Goal: Transaction & Acquisition: Purchase product/service

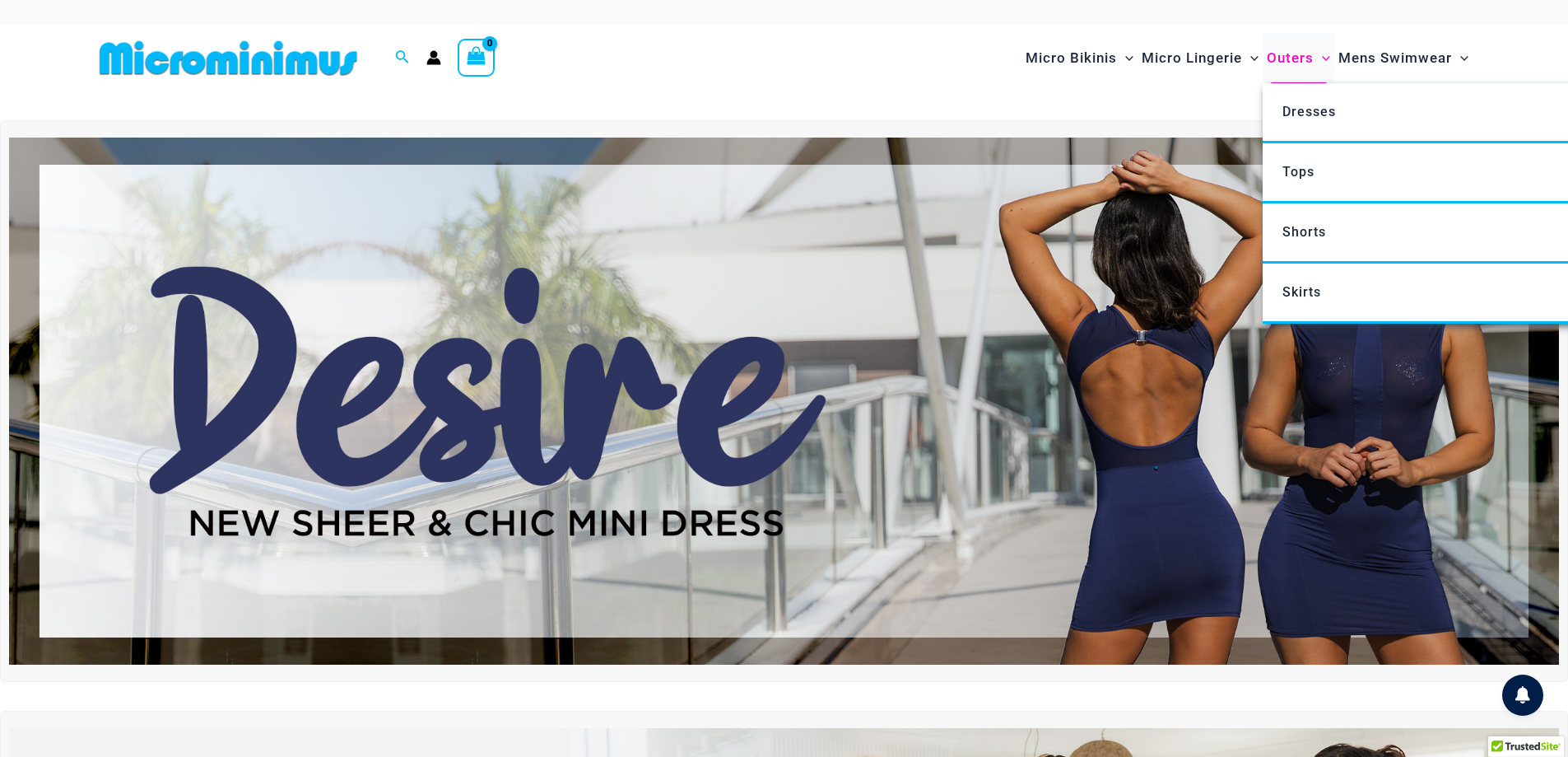
click at [1296, 54] on span "Outers" at bounding box center [1290, 58] width 47 height 42
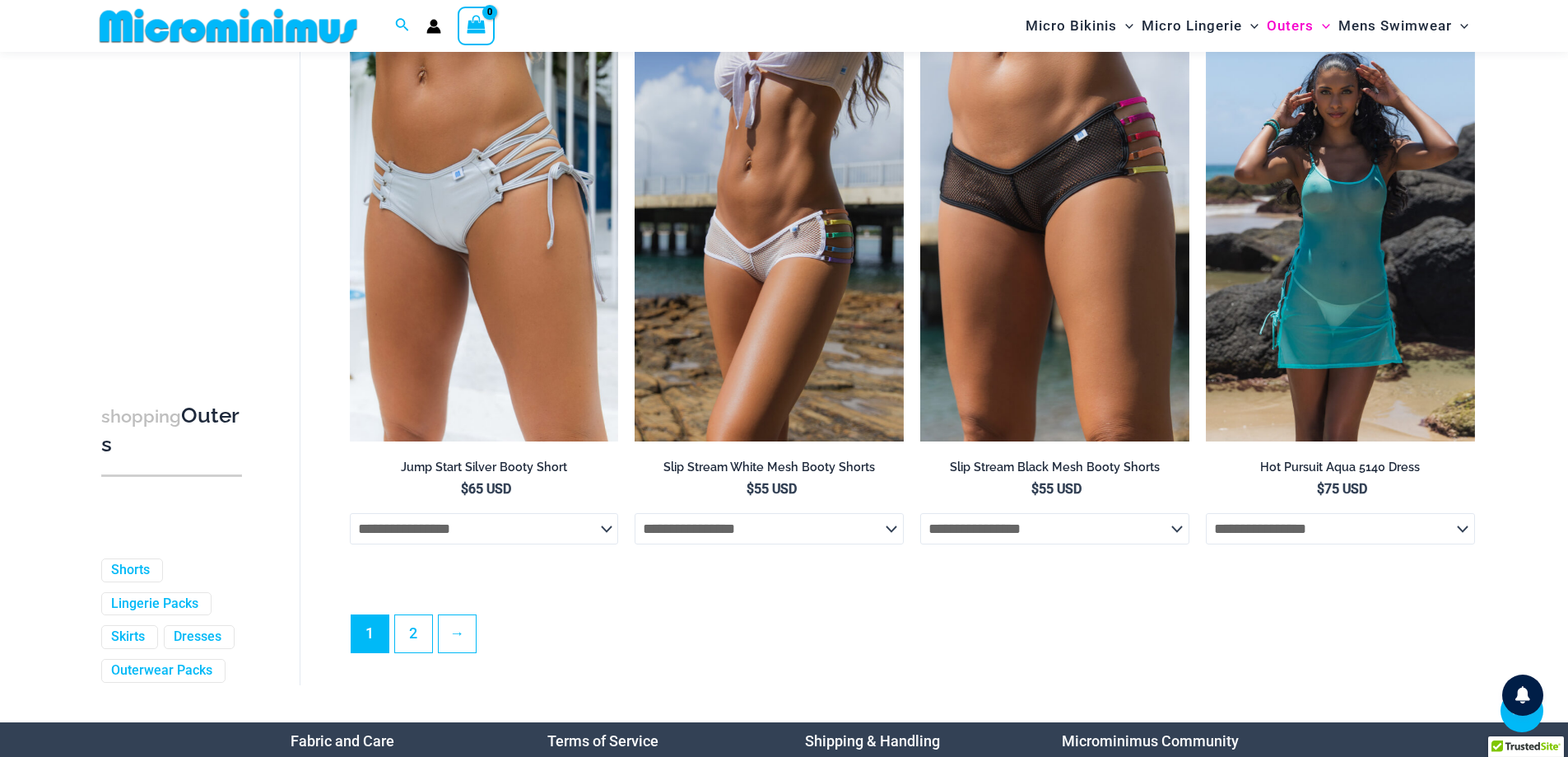
scroll to position [4272, 0]
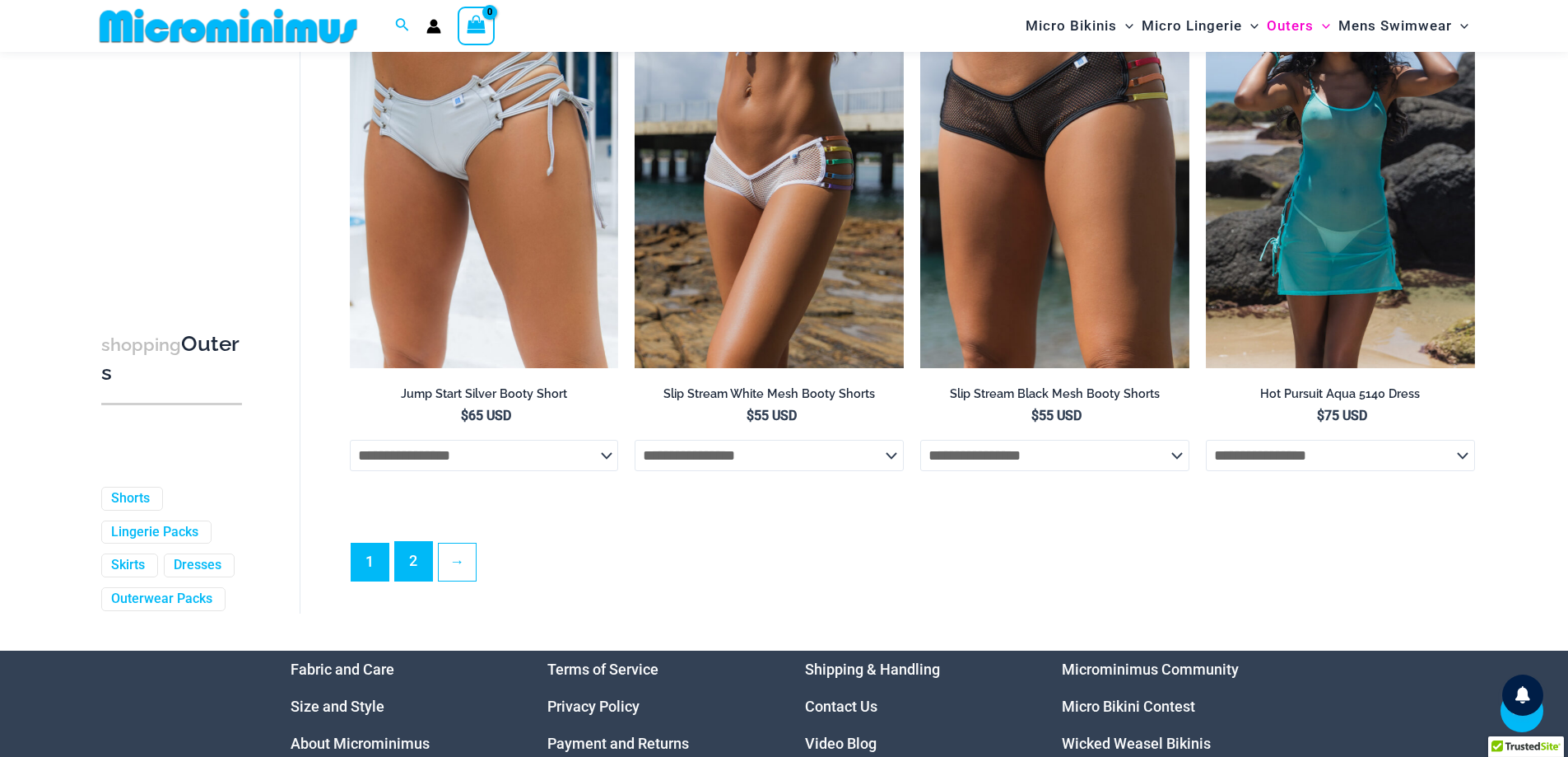
click at [400, 581] on link "2" at bounding box center [413, 561] width 37 height 39
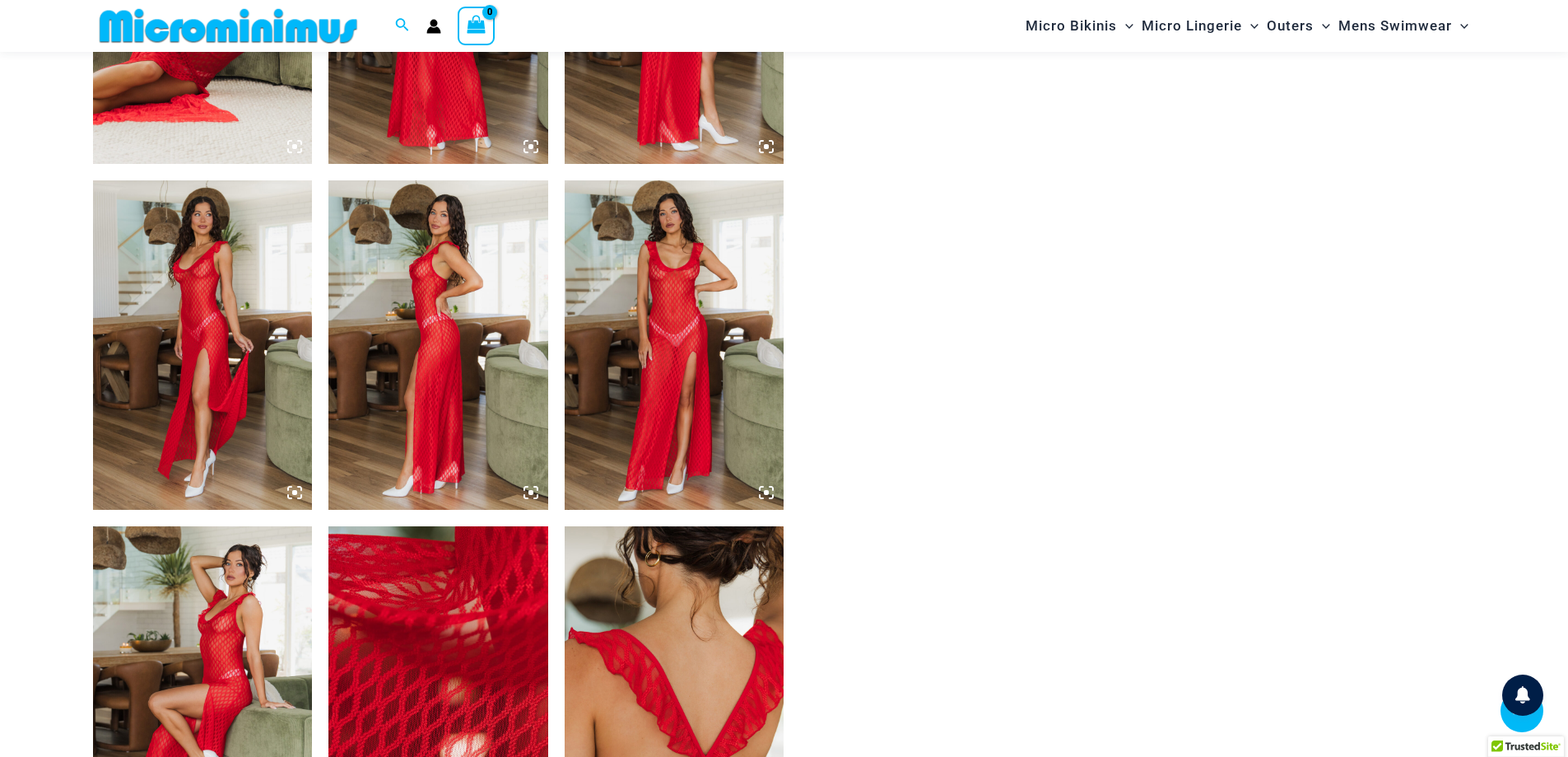
scroll to position [1385, 0]
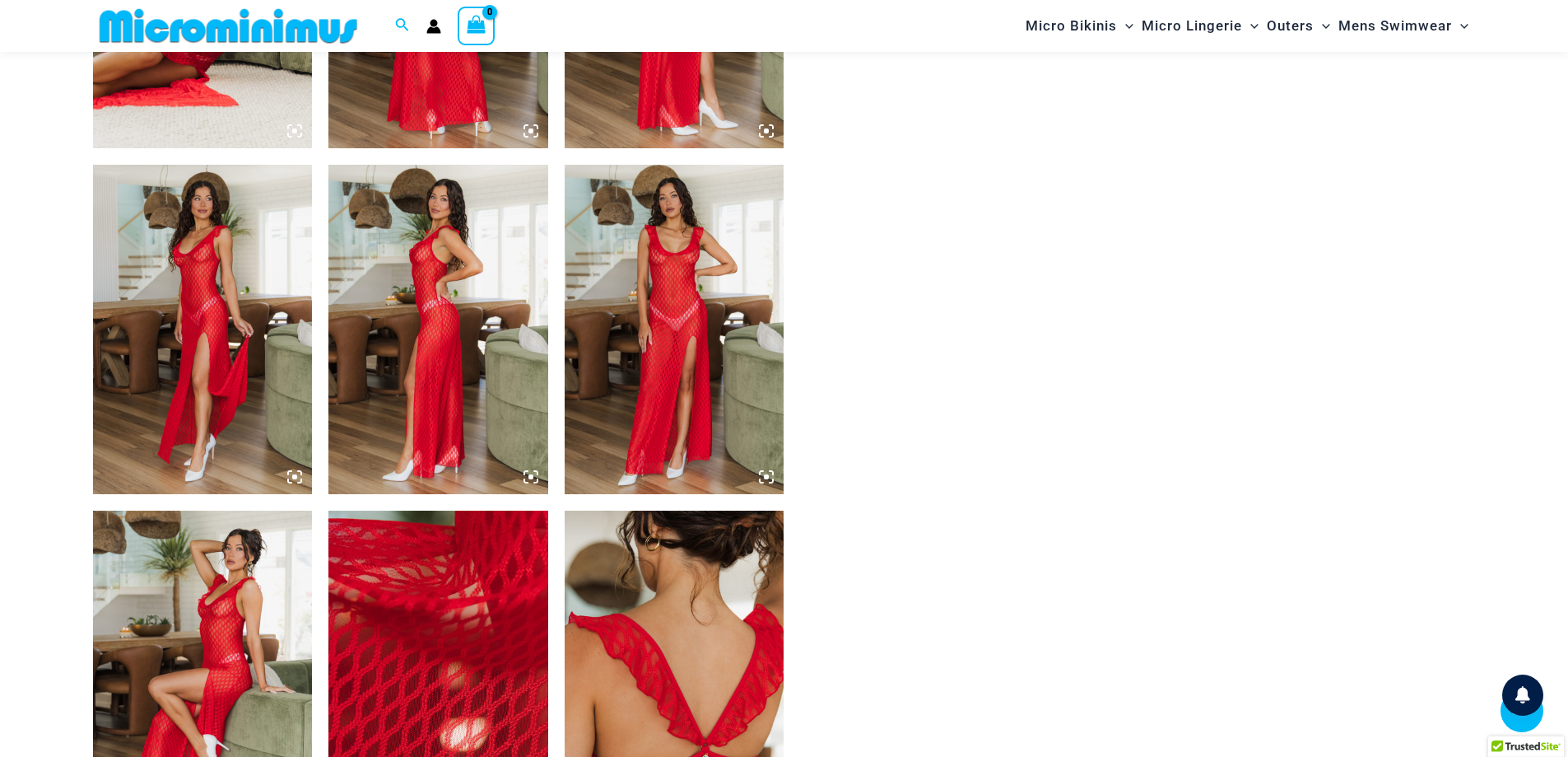
click at [763, 482] on icon at bounding box center [767, 477] width 15 height 15
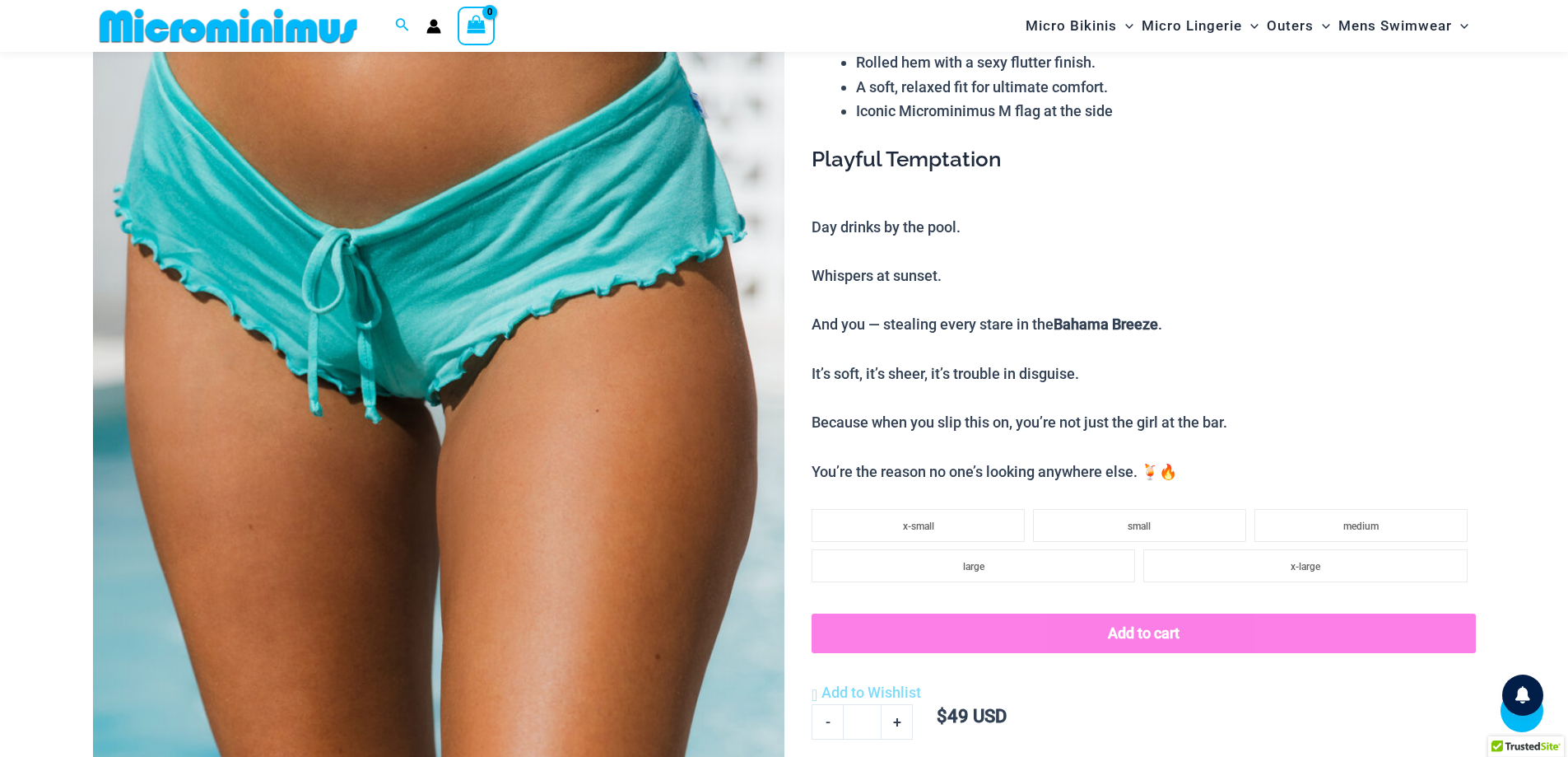
scroll to position [151, 0]
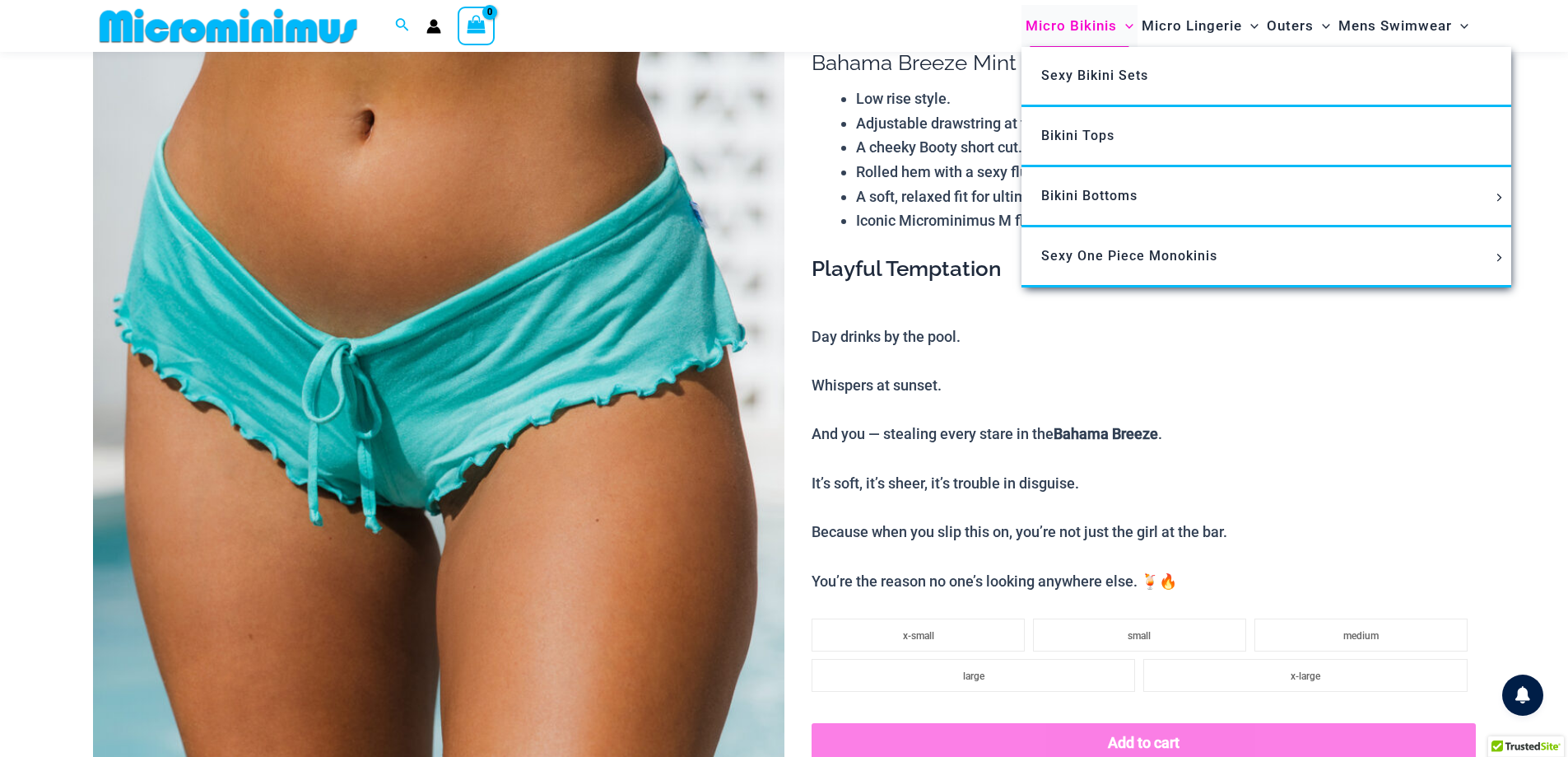
click at [1069, 17] on span "Micro Bikinis" at bounding box center [1071, 26] width 91 height 42
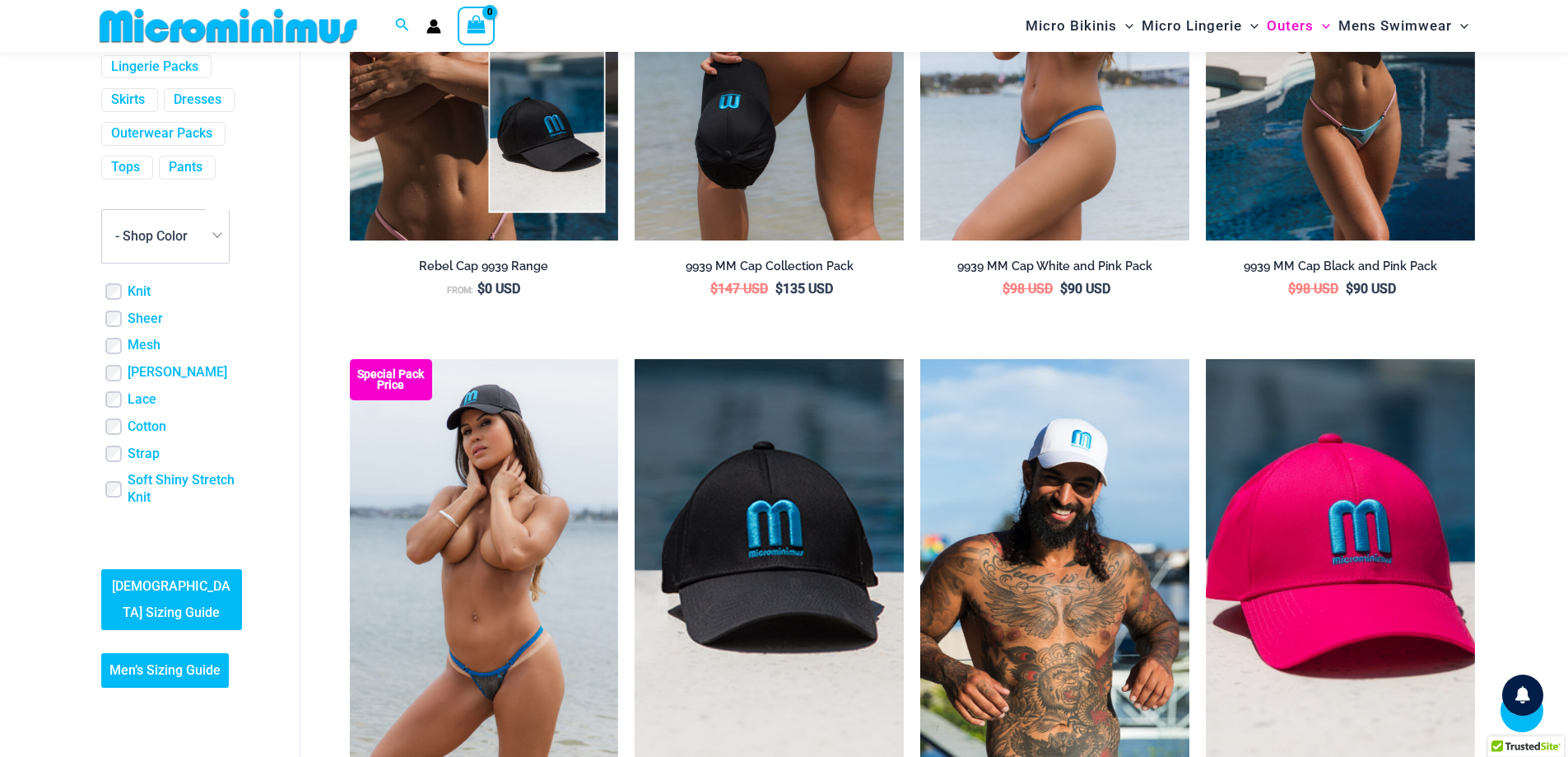
scroll to position [890, 0]
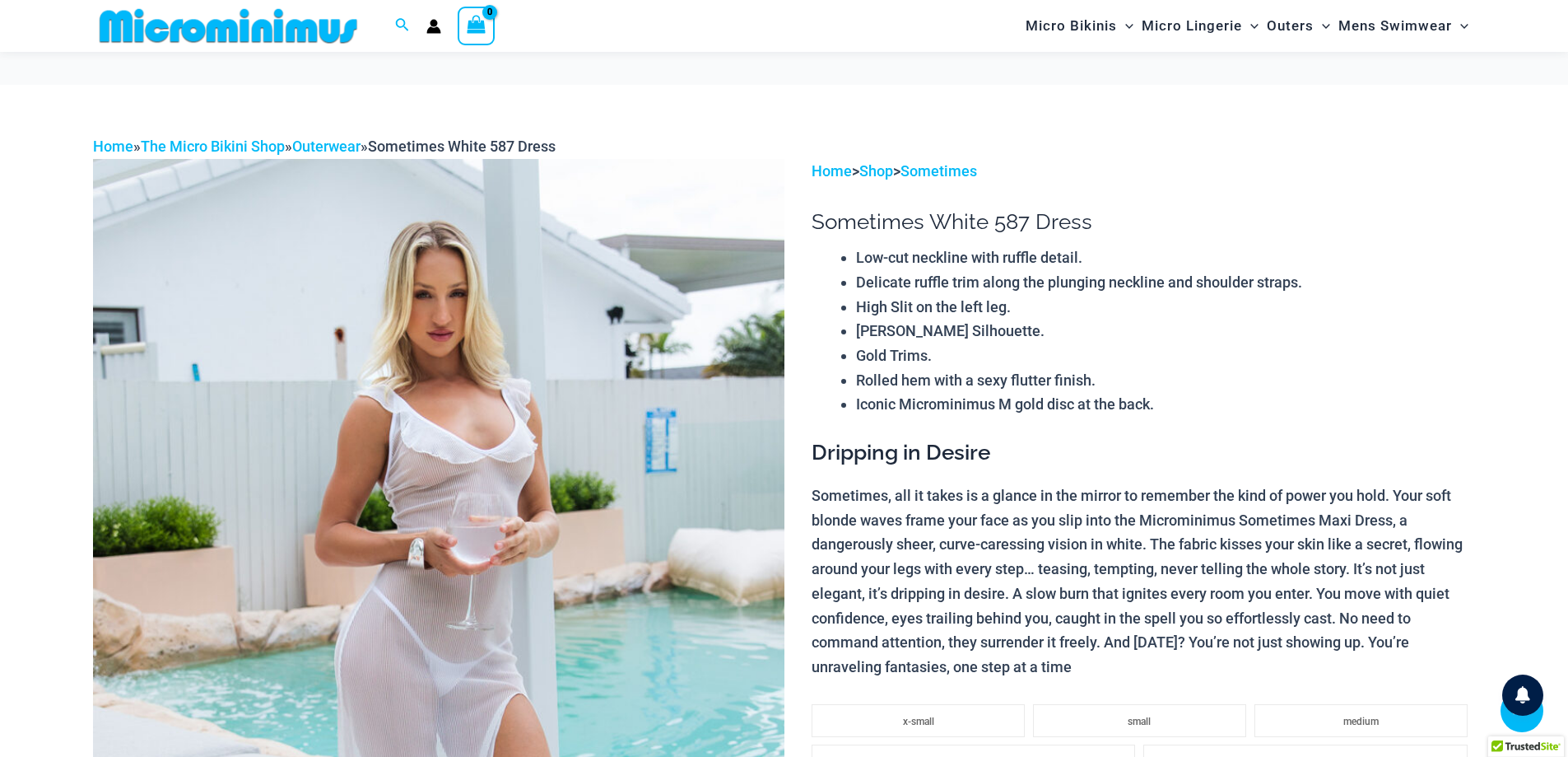
scroll to position [397, 0]
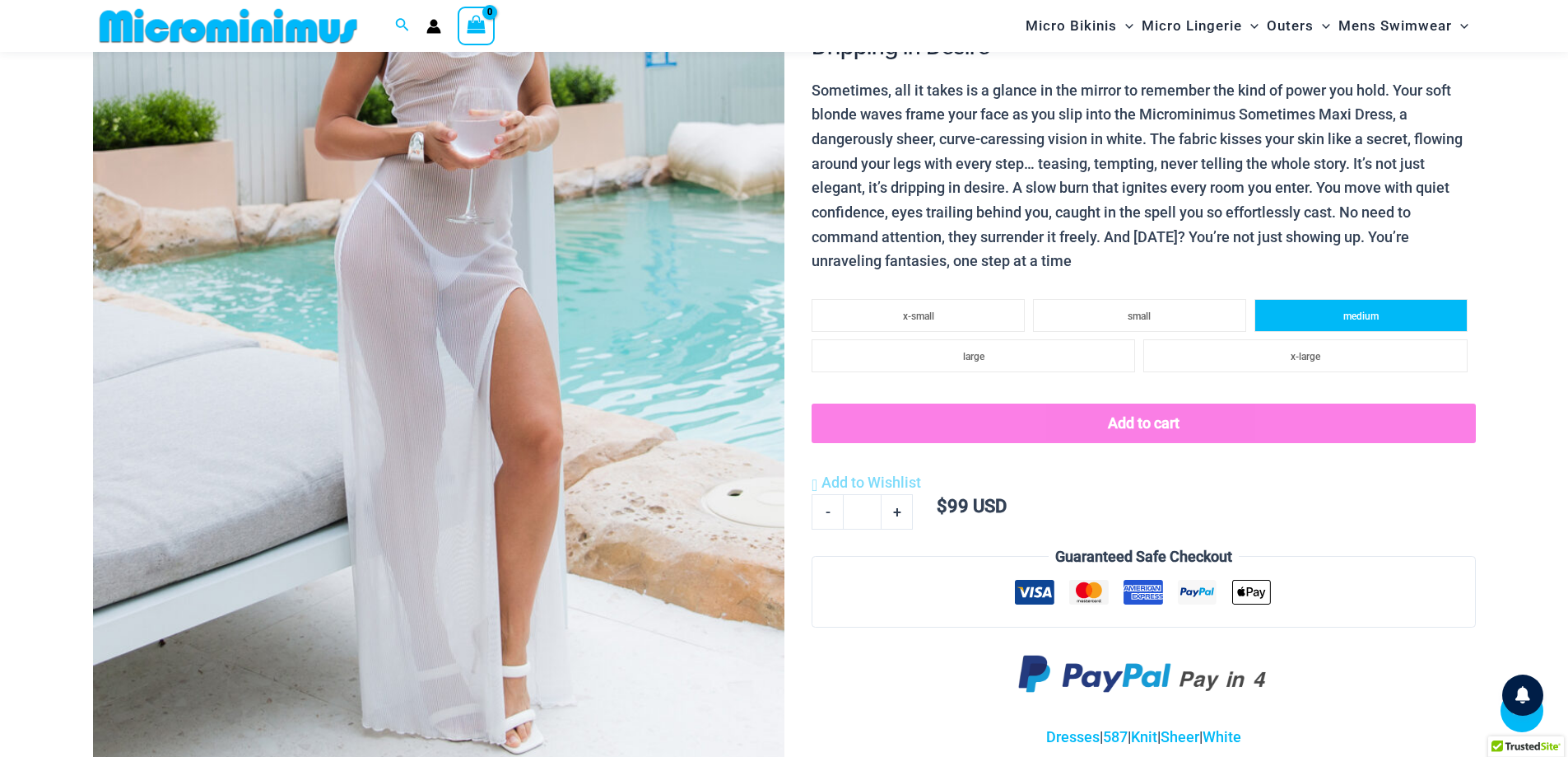
click at [1331, 311] on li "medium" at bounding box center [1361, 316] width 214 height 33
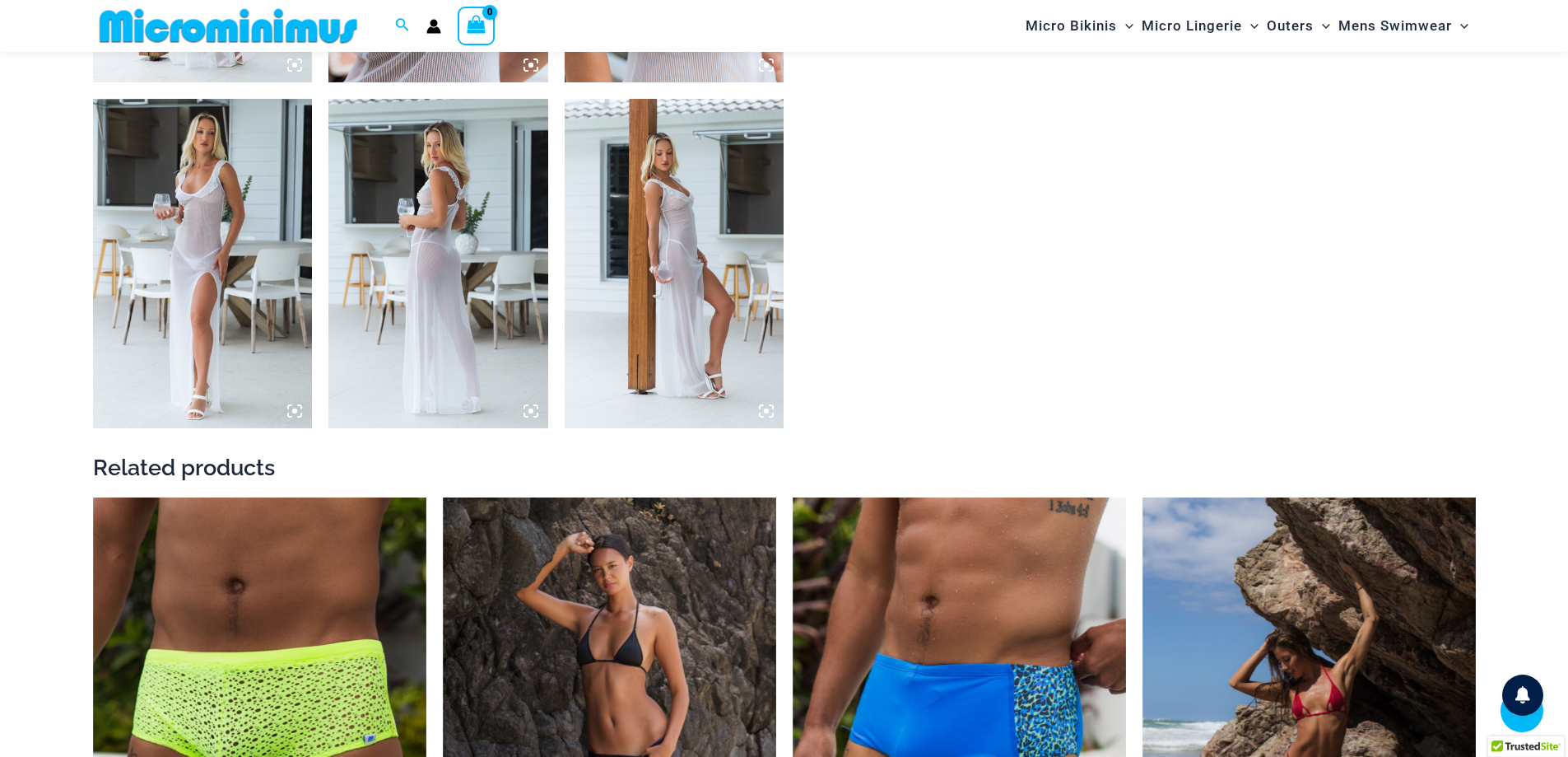
scroll to position [2291, 0]
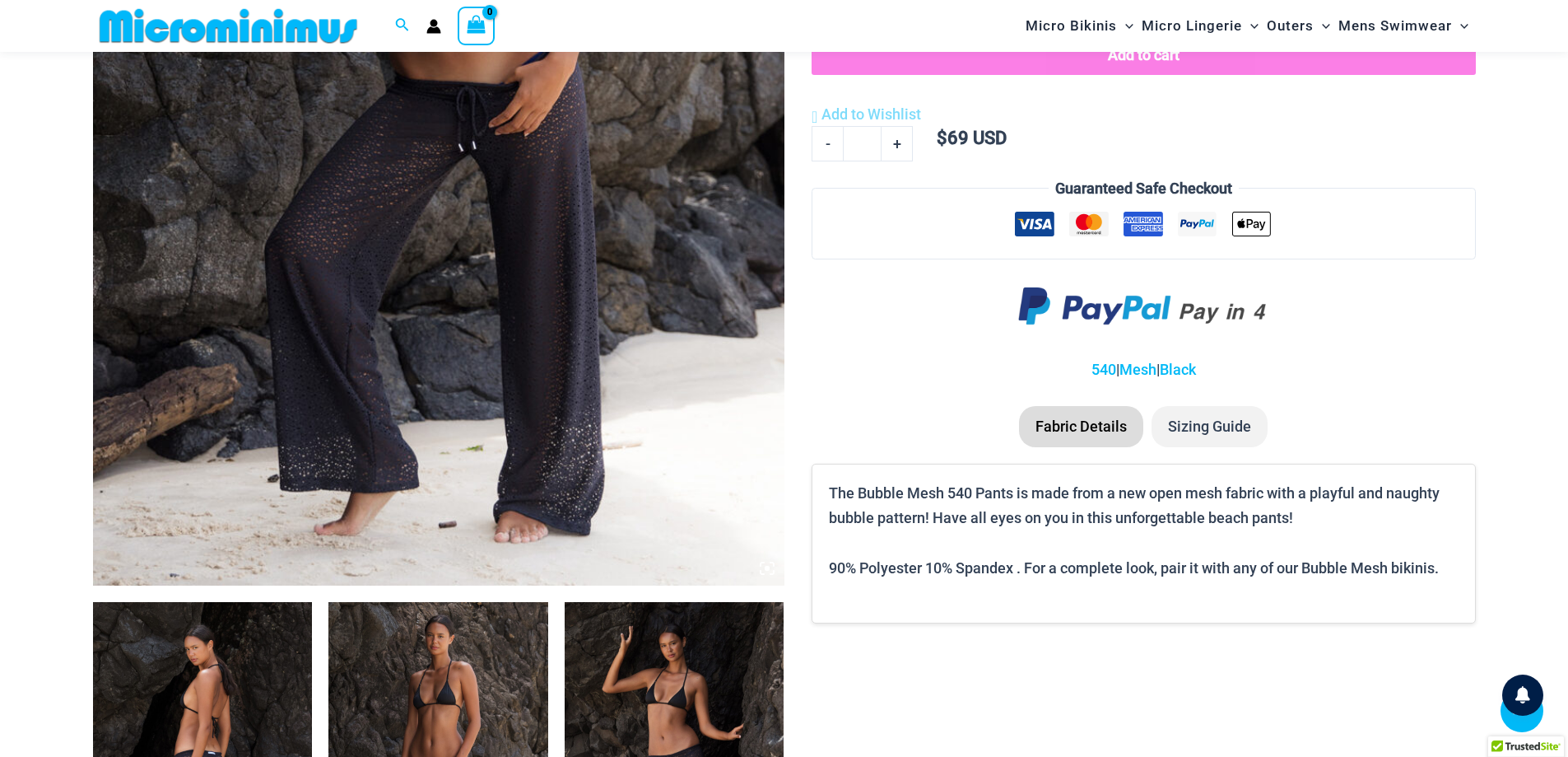
scroll to position [576, 0]
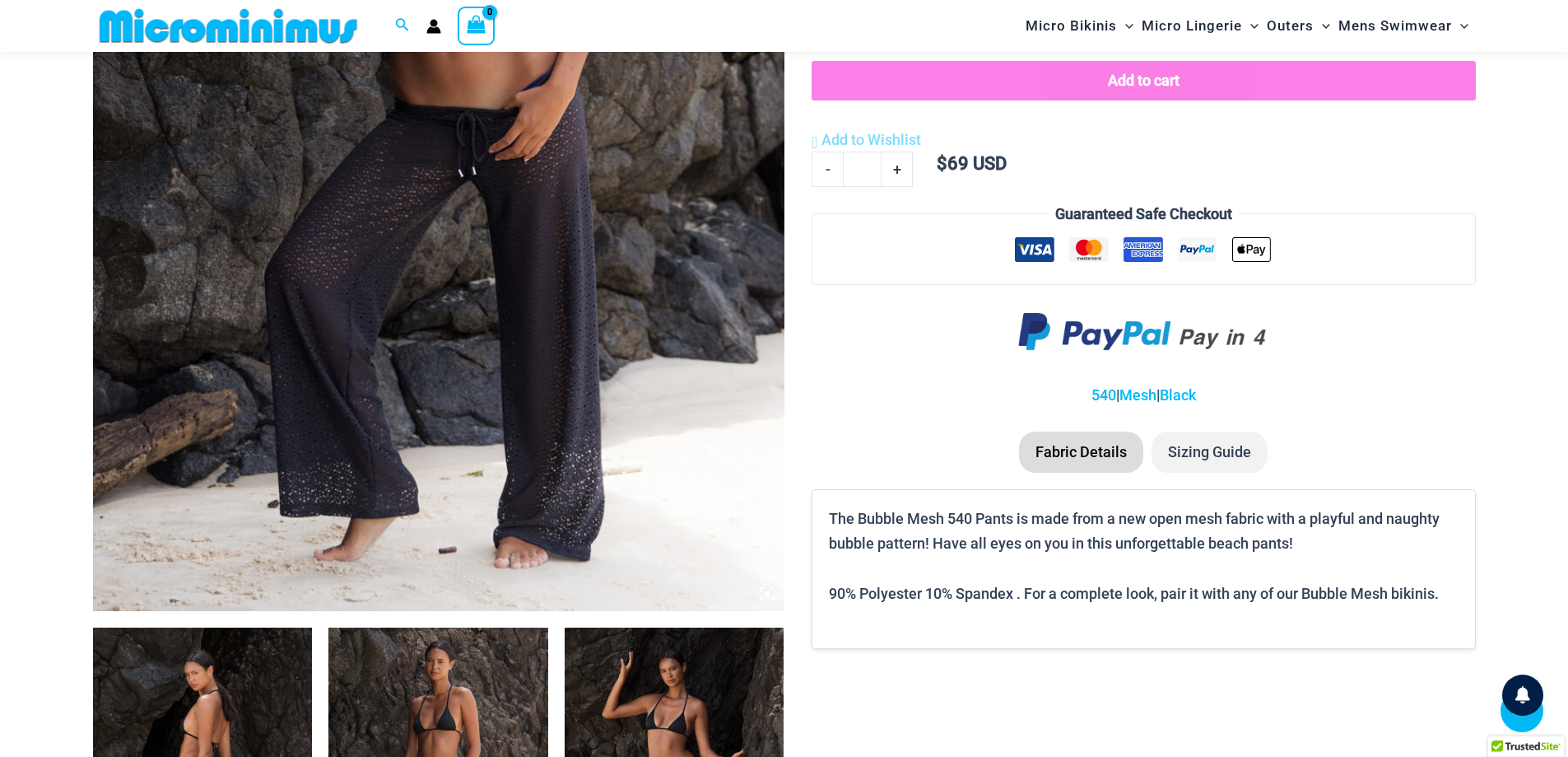
click at [537, 400] on img at bounding box center [438, 92] width 691 height 1038
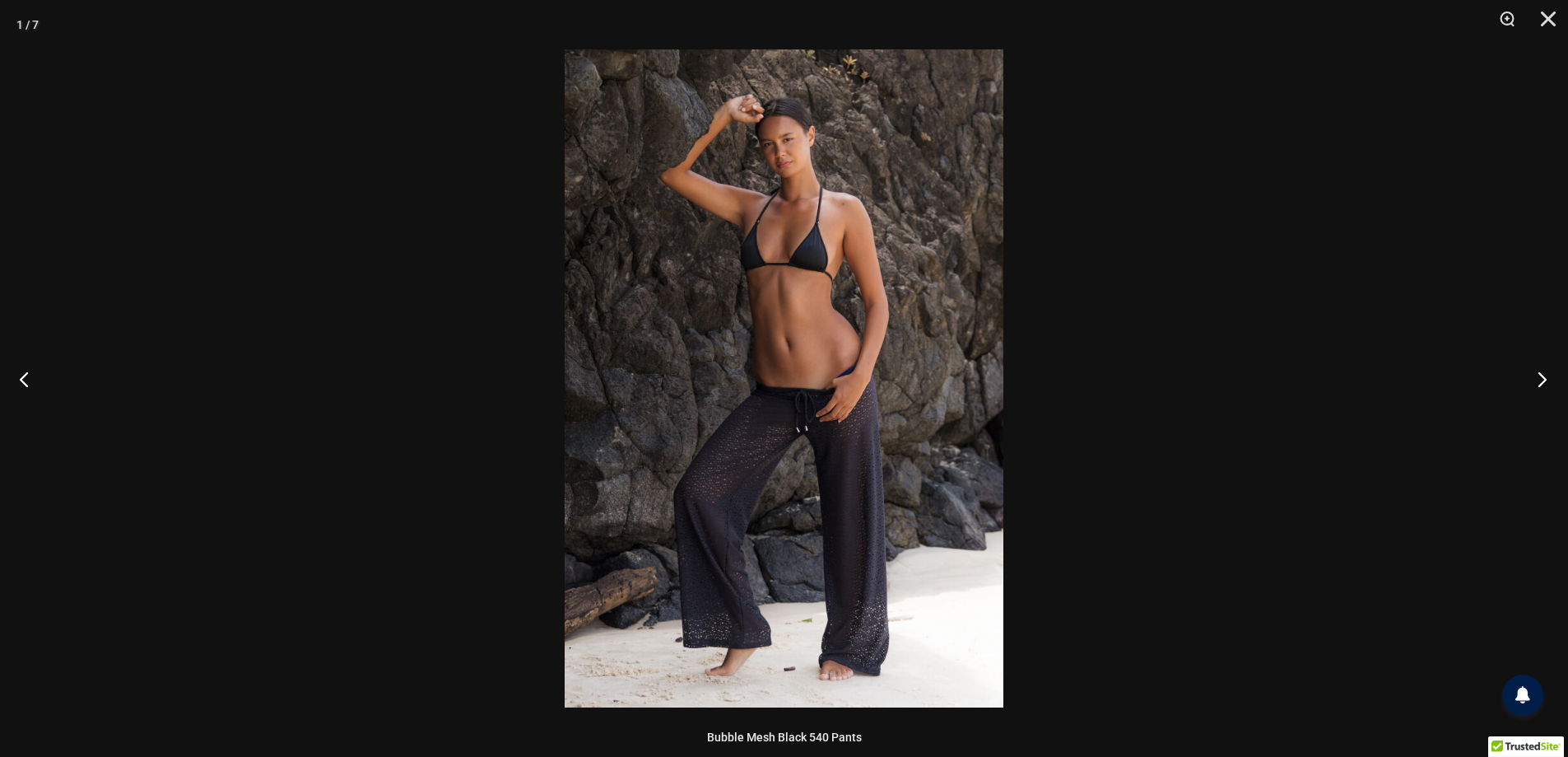
click at [1551, 388] on button "Next" at bounding box center [1537, 378] width 62 height 82
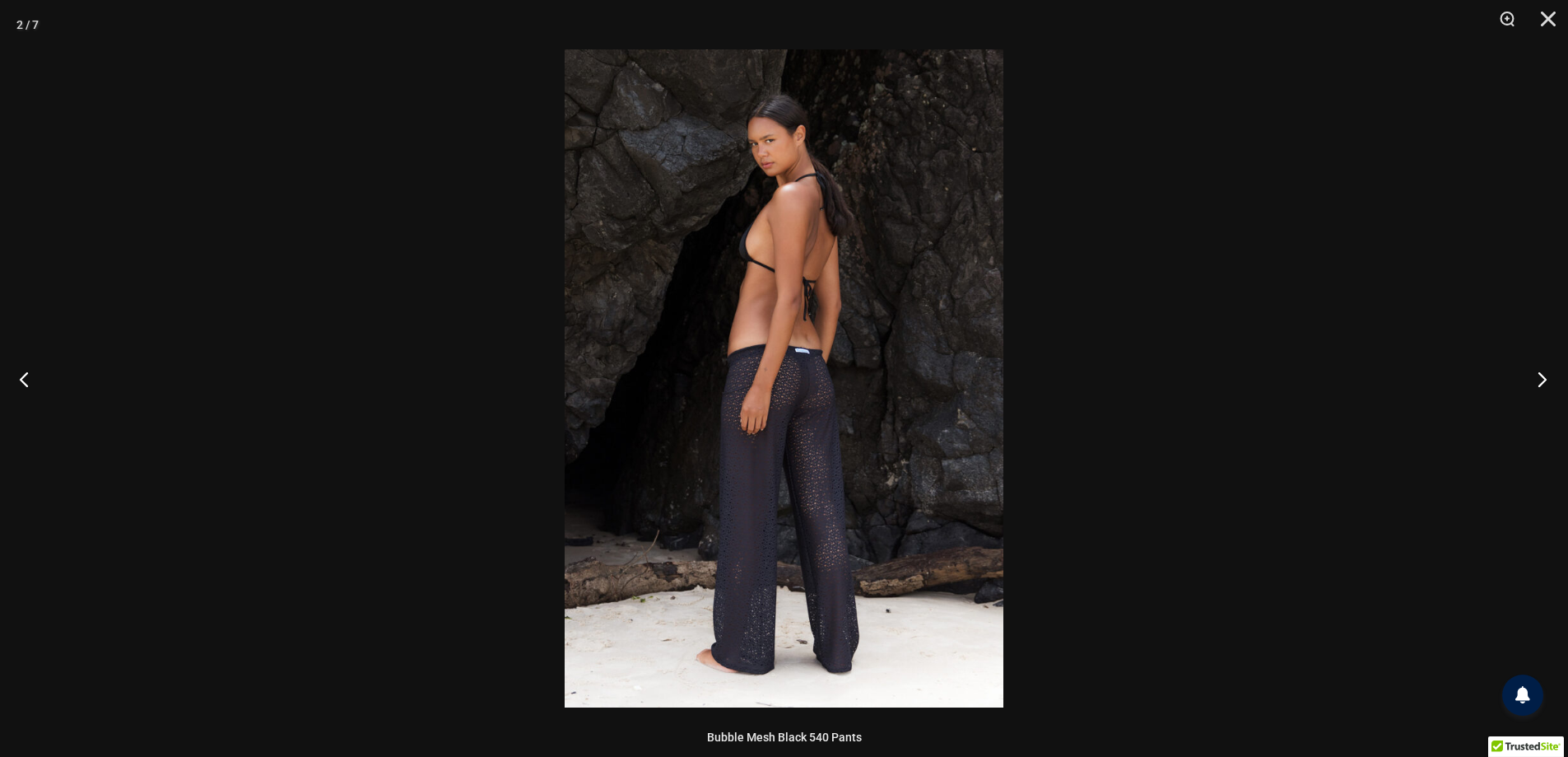
click at [1528, 388] on button "Next" at bounding box center [1537, 378] width 62 height 82
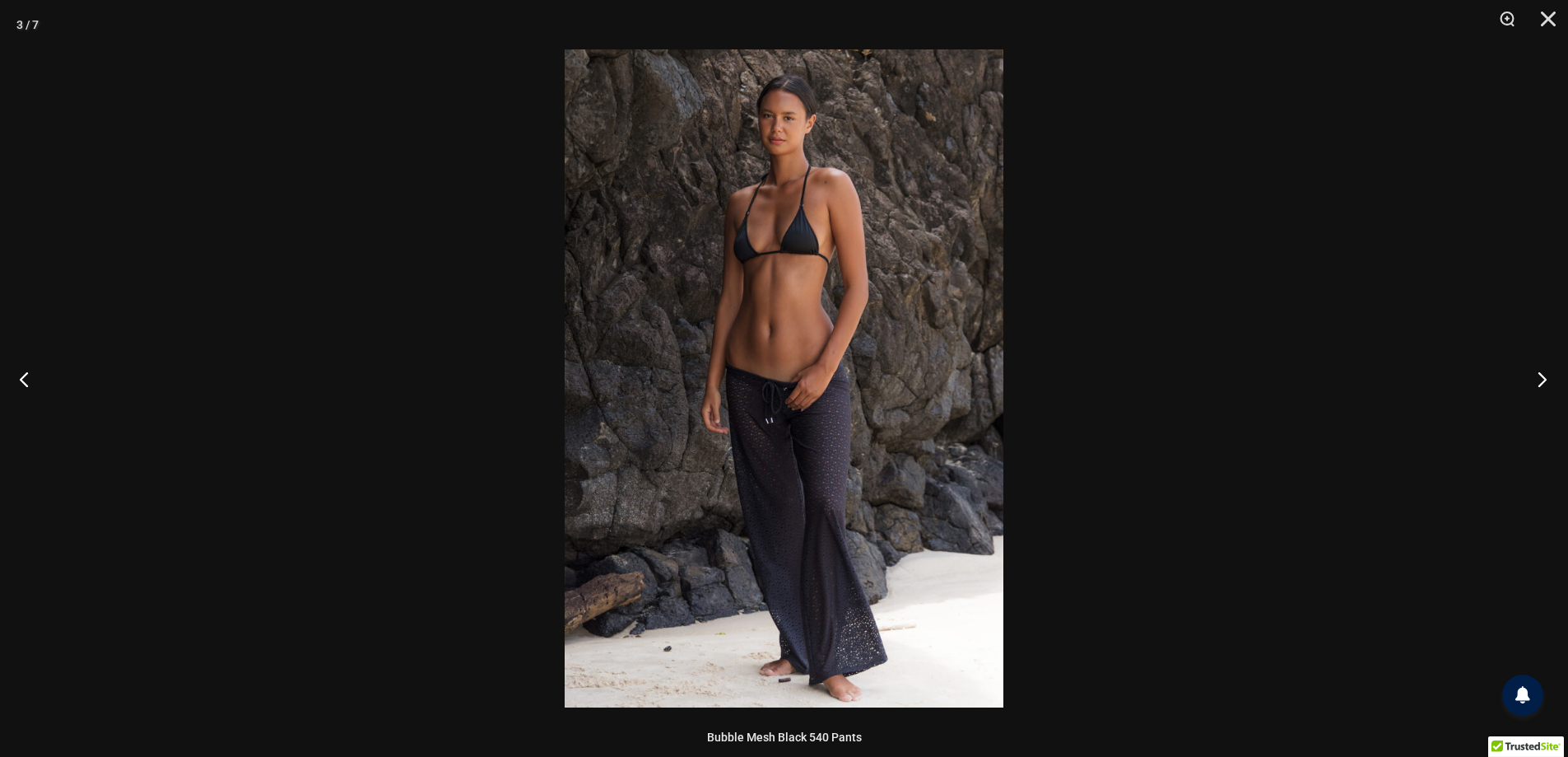
click at [1528, 388] on button "Next" at bounding box center [1537, 378] width 62 height 82
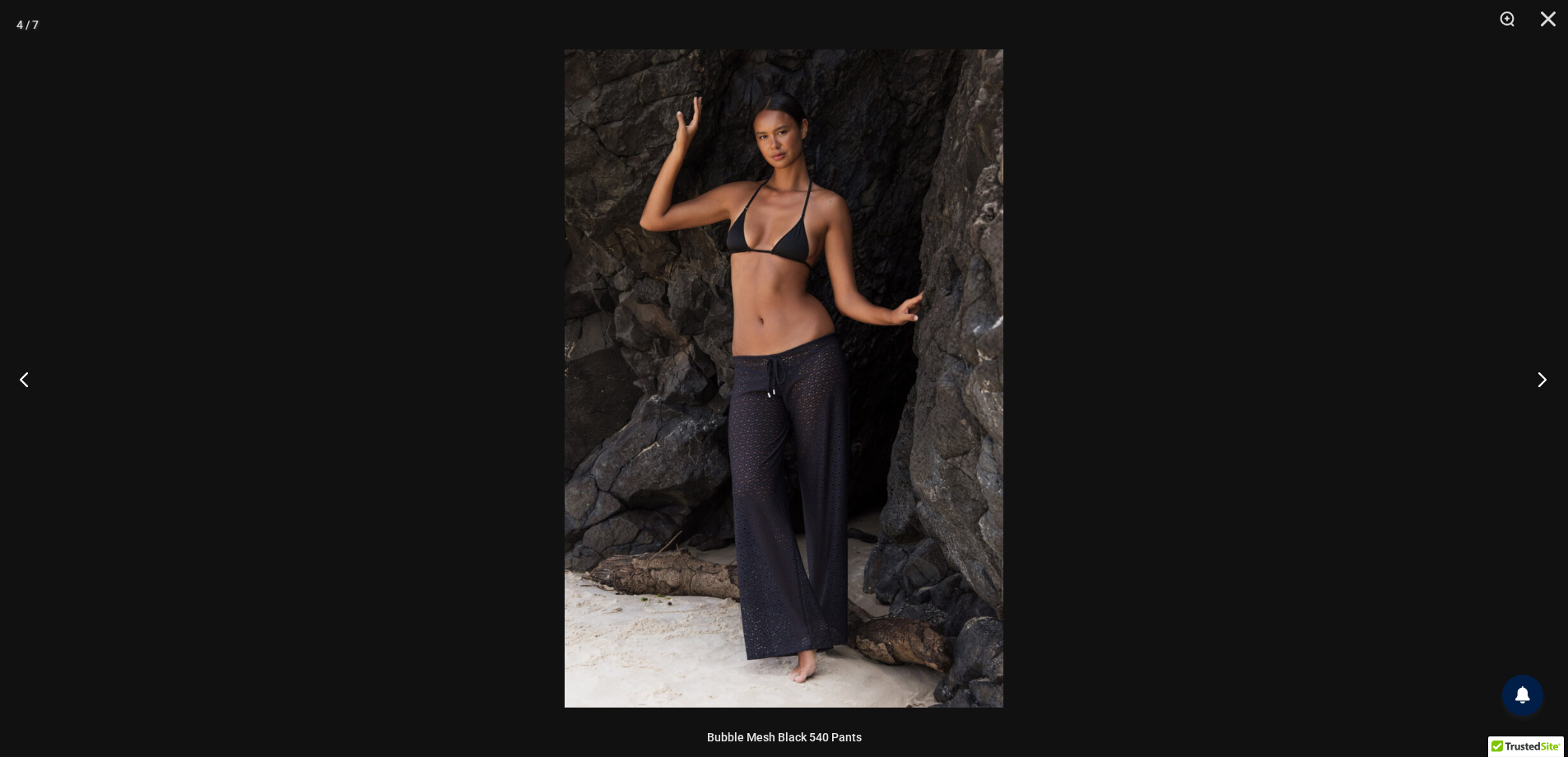
click at [1528, 388] on button "Next" at bounding box center [1537, 378] width 62 height 82
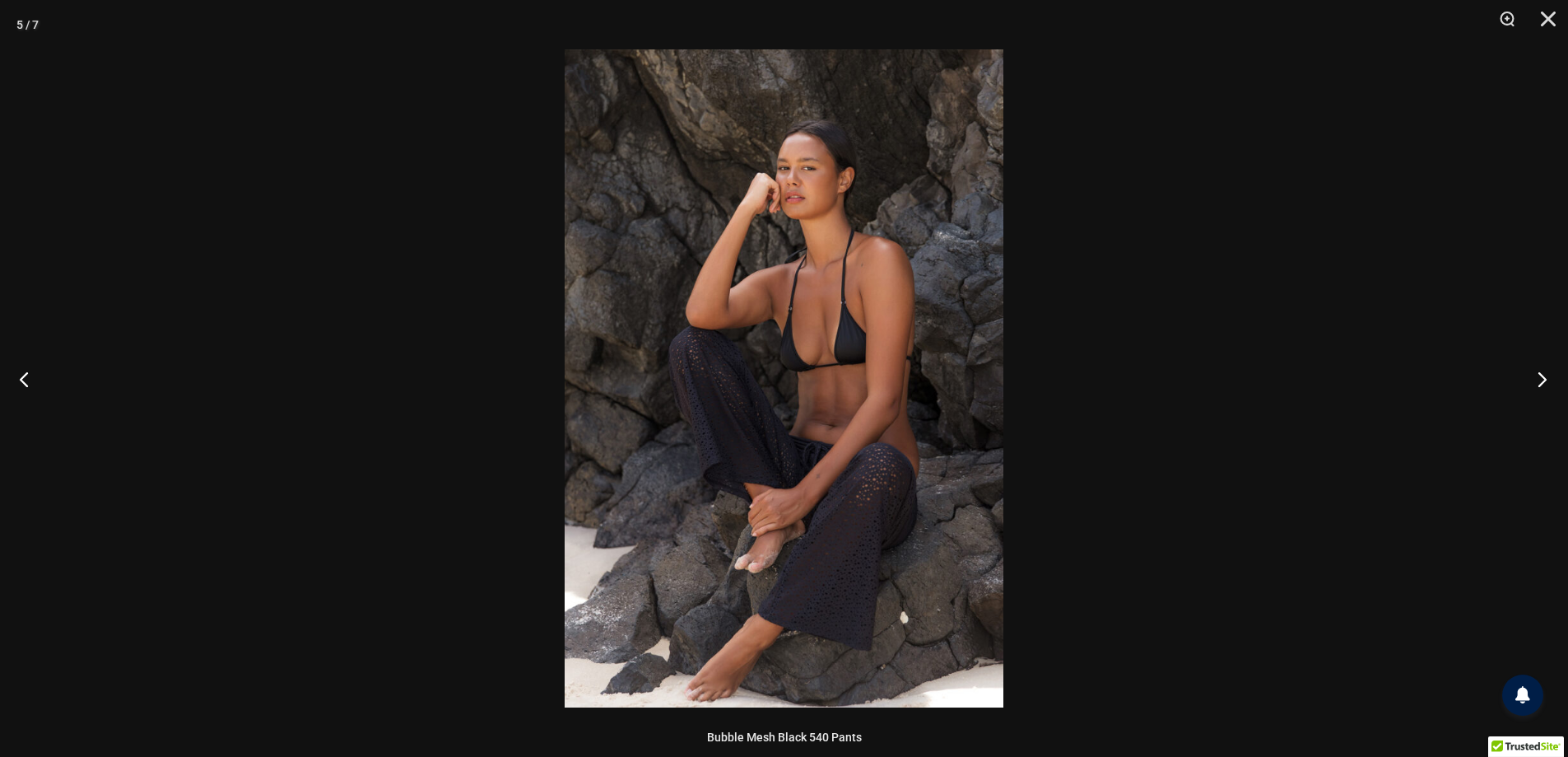
click at [1528, 388] on button "Next" at bounding box center [1537, 378] width 62 height 82
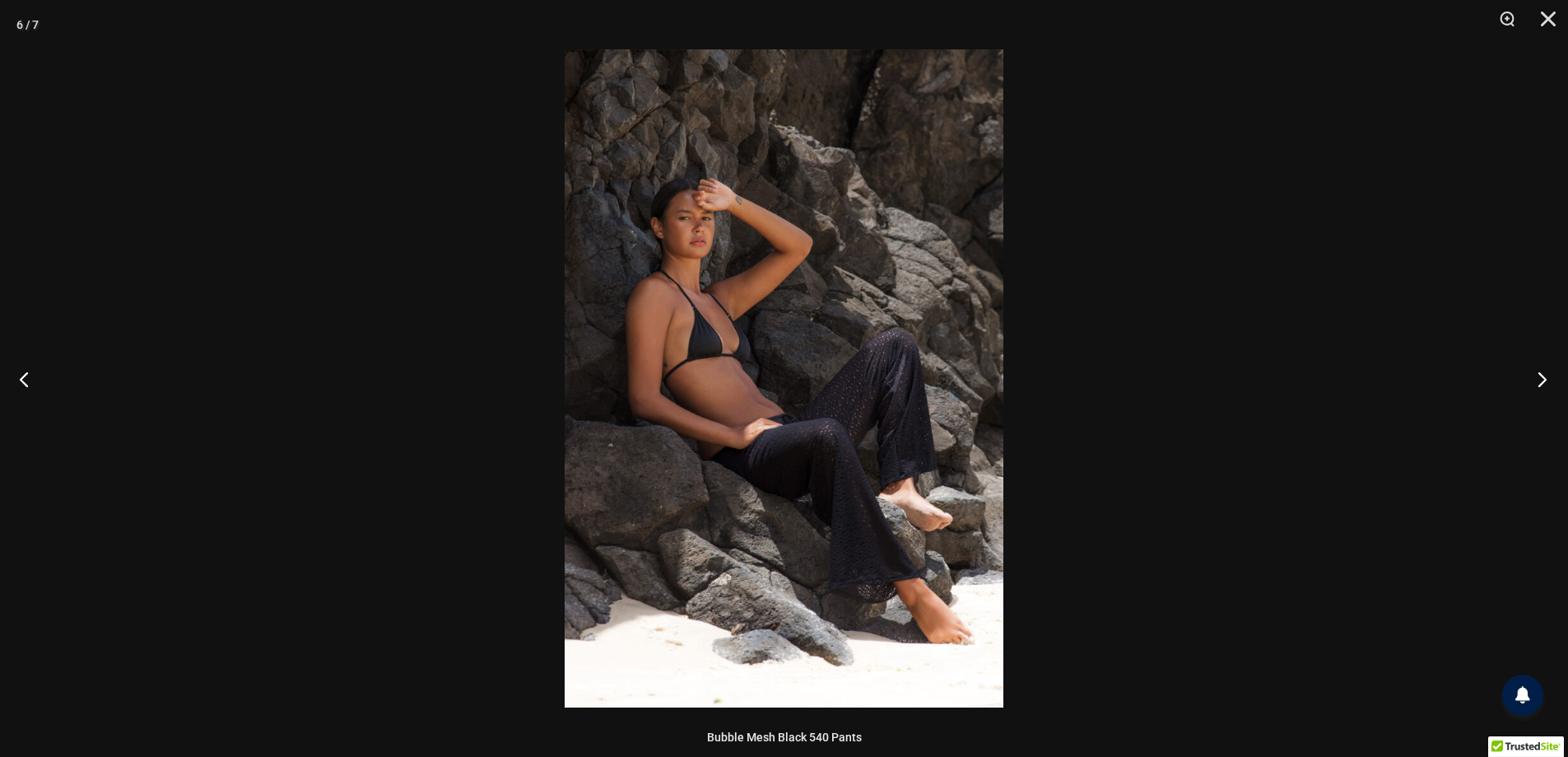
click at [1528, 388] on button "Next" at bounding box center [1537, 378] width 62 height 82
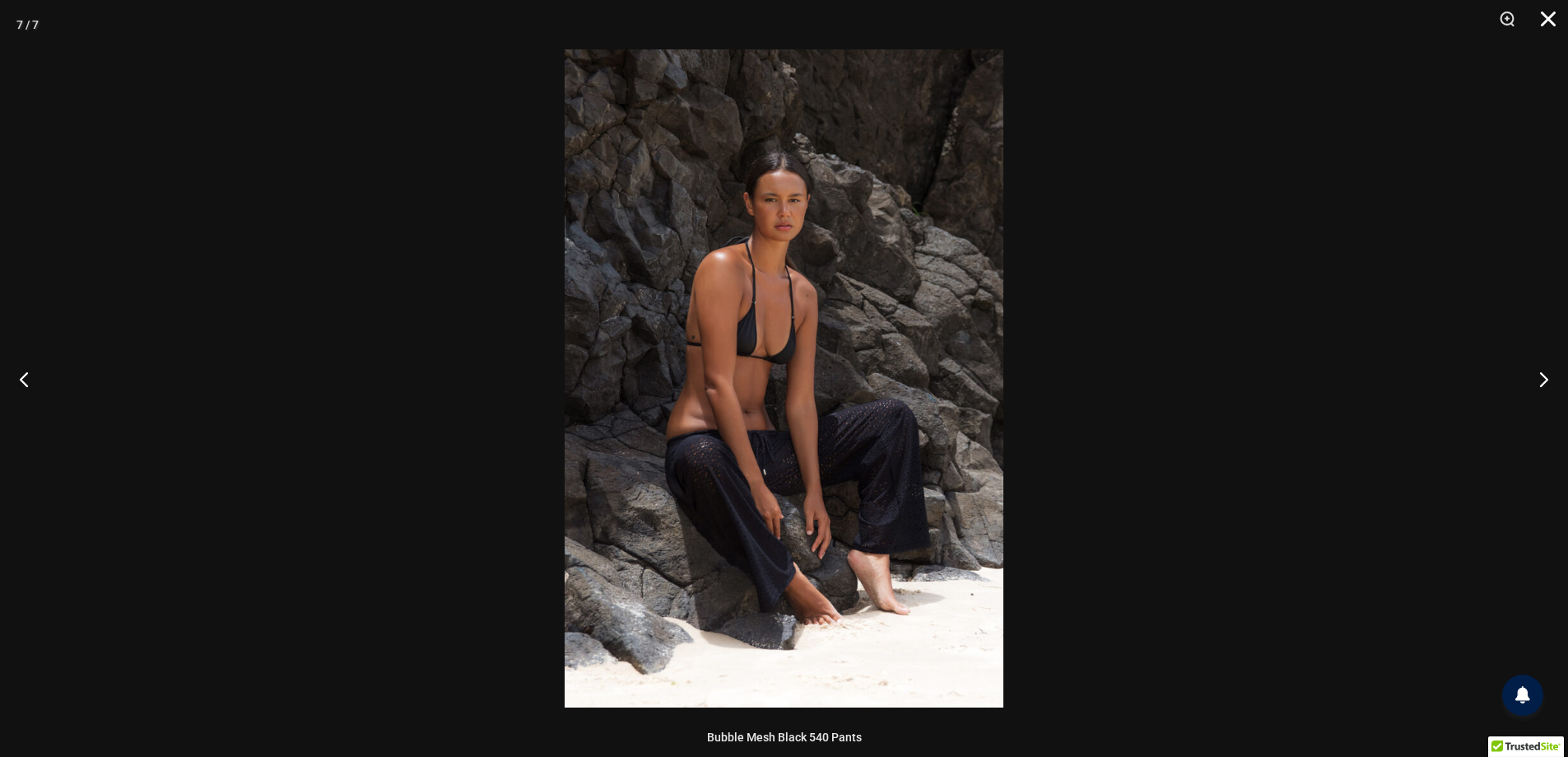
click at [1547, 17] on button "Close" at bounding box center [1542, 25] width 41 height 50
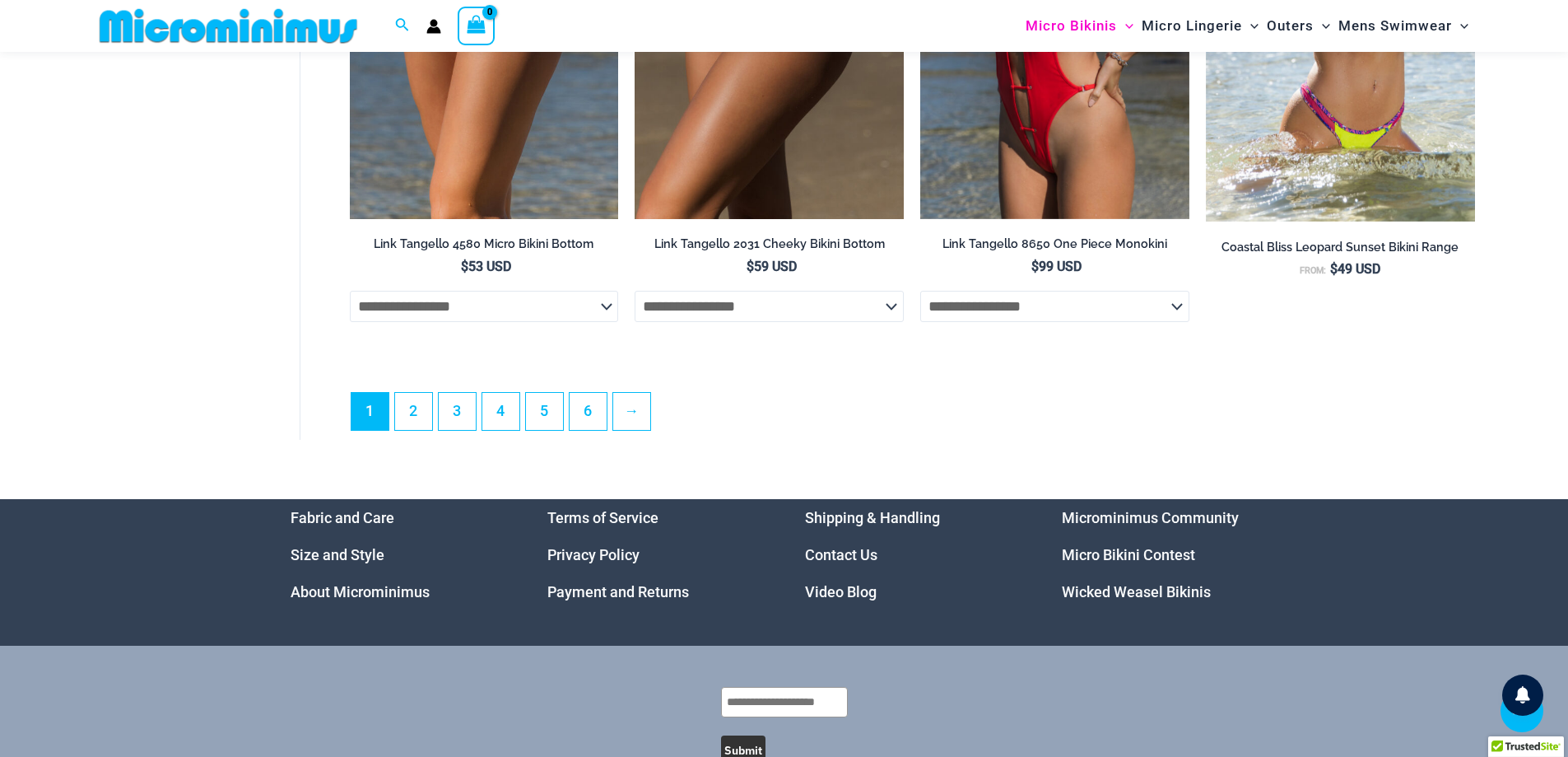
scroll to position [4784, 0]
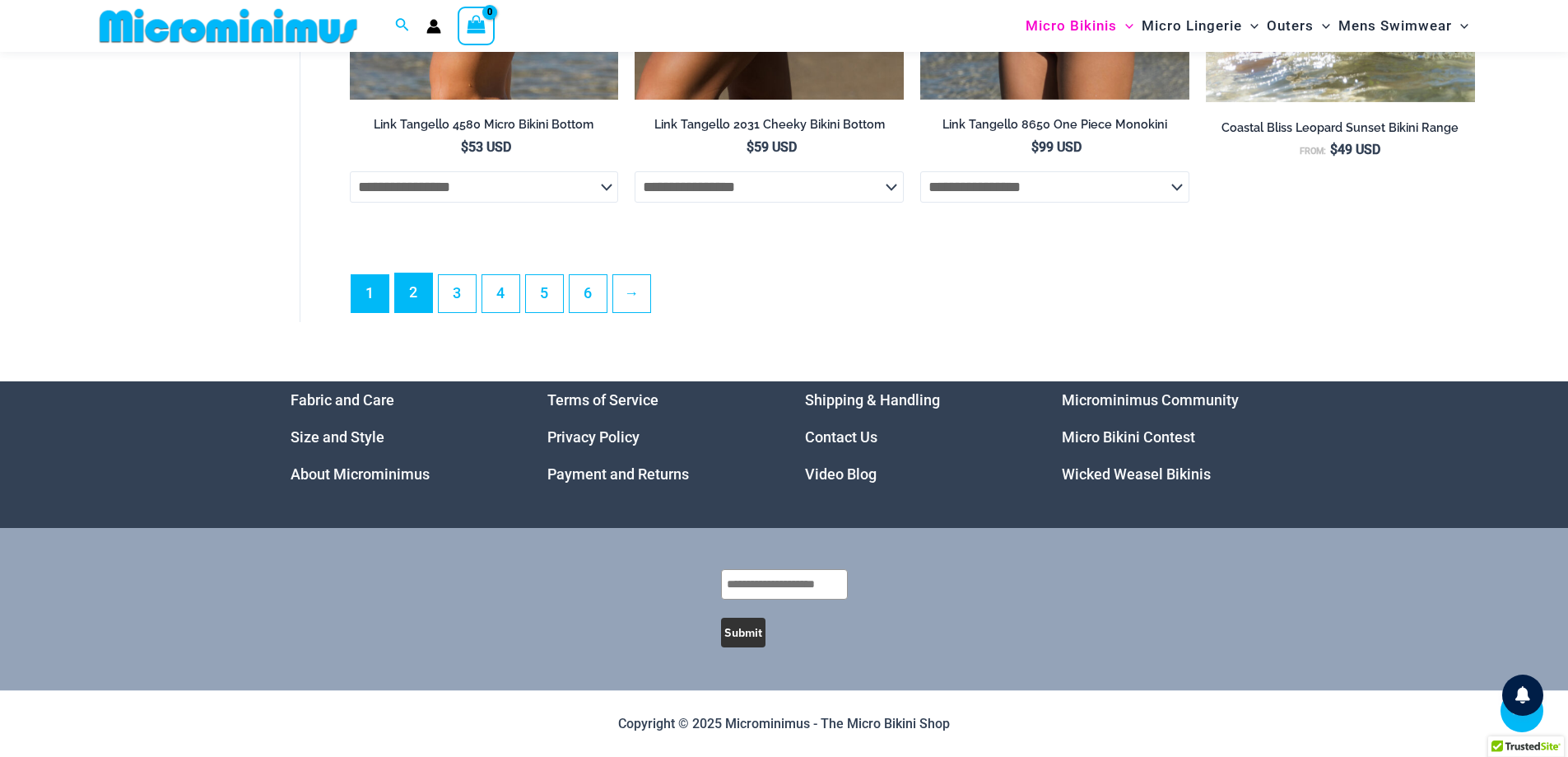
click at [411, 297] on link "2" at bounding box center [413, 292] width 37 height 39
